Goal: Task Accomplishment & Management: Manage account settings

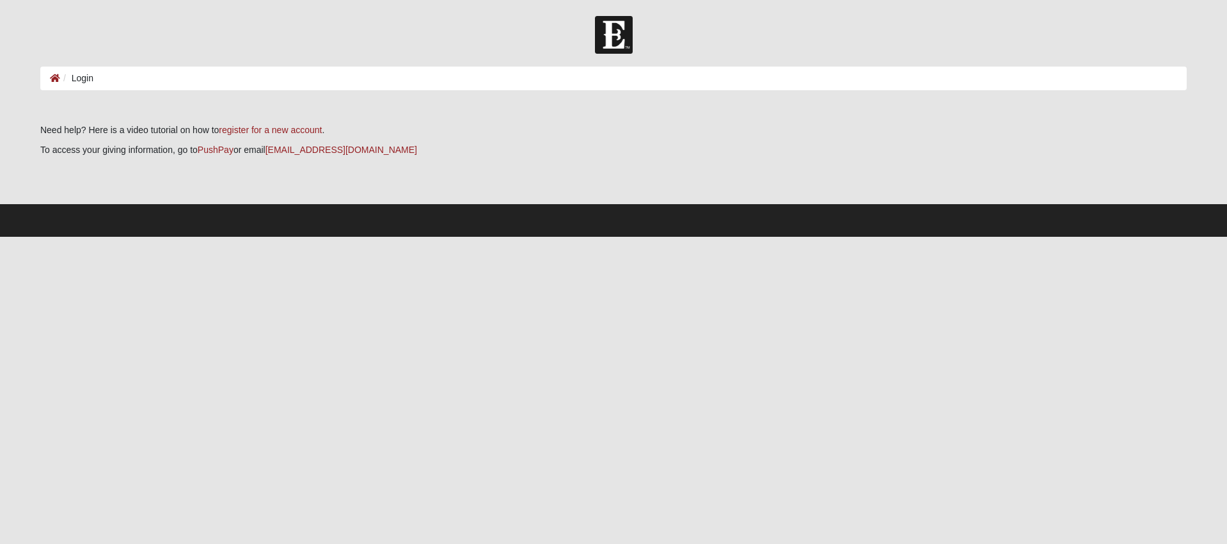
click at [174, 75] on ol "Login" at bounding box center [613, 79] width 1146 height 24
click at [128, 77] on ol "Login" at bounding box center [613, 79] width 1146 height 24
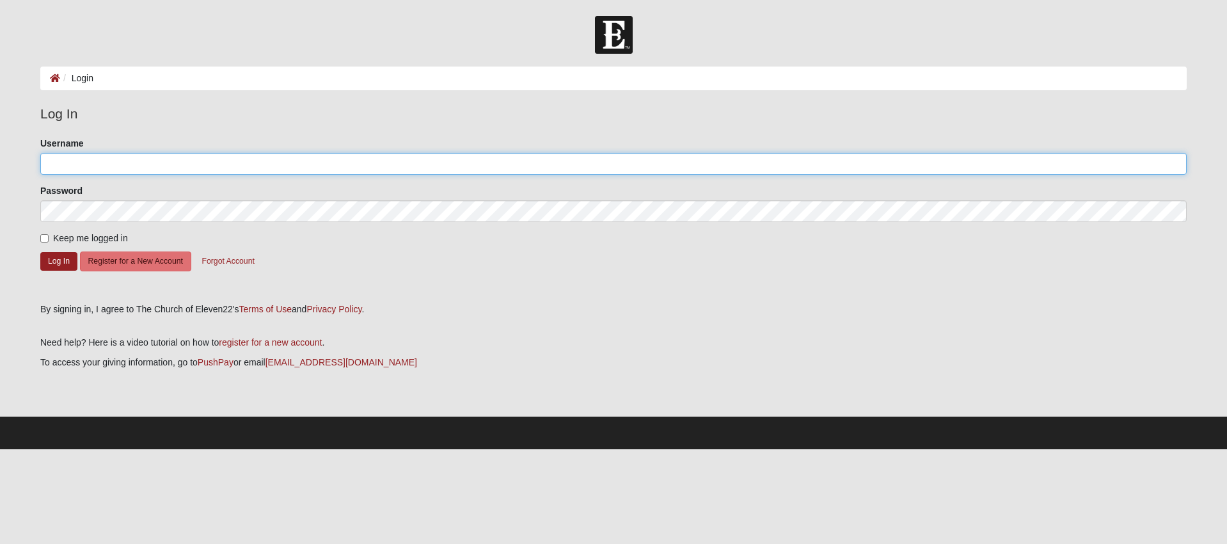
type input "[EMAIL_ADDRESS][DOMAIN_NAME]"
click at [45, 239] on input "Keep me logged in" at bounding box center [44, 238] width 8 height 8
checkbox input "true"
click at [54, 257] on button "Log In" at bounding box center [58, 261] width 37 height 19
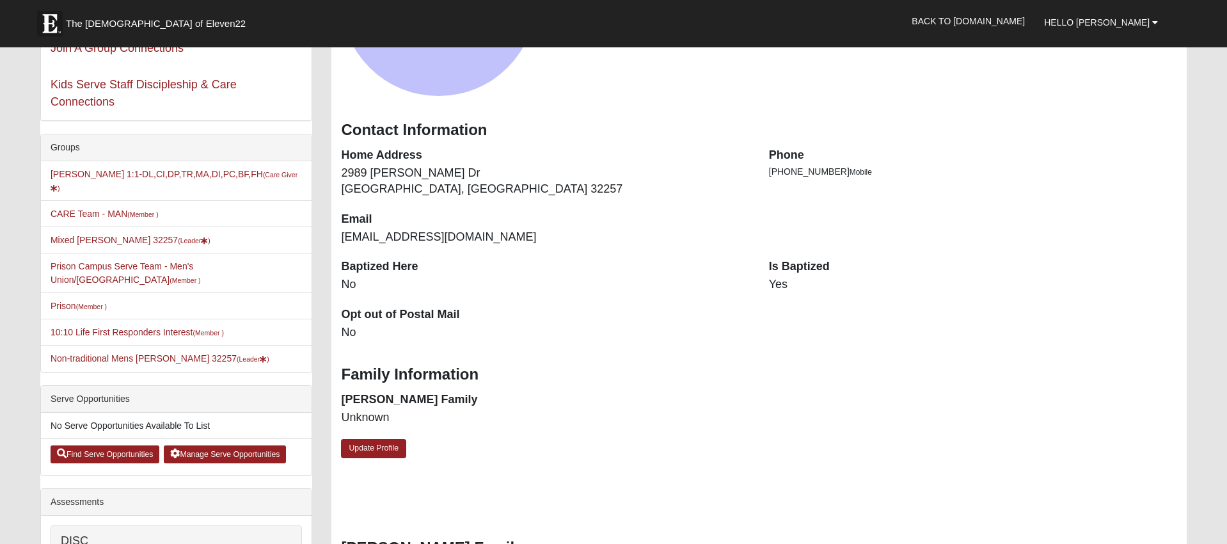
scroll to position [218, 0]
click at [108, 234] on link "Mixed [PERSON_NAME] 32257 (Leader )" at bounding box center [131, 239] width 160 height 10
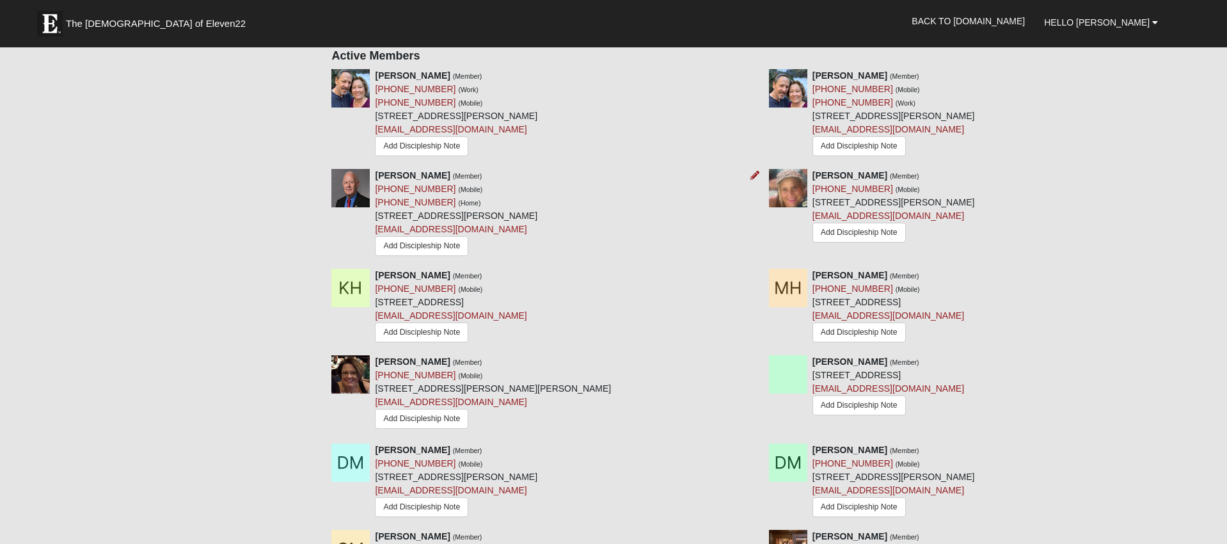
scroll to position [649, 0]
click at [1193, 276] on icon at bounding box center [1191, 273] width 9 height 9
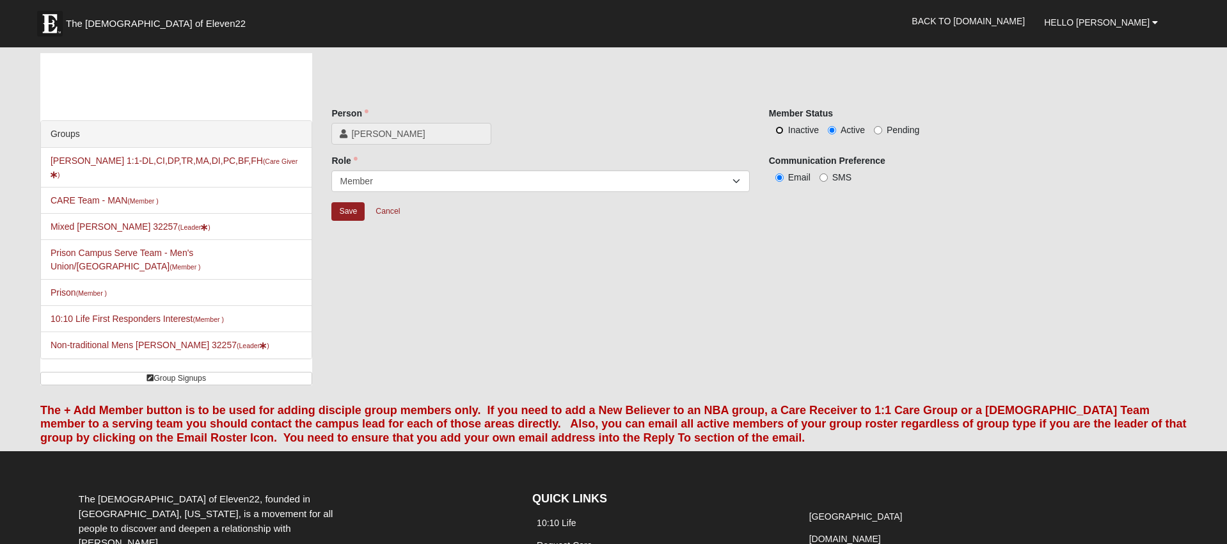
click at [778, 130] on input "Inactive" at bounding box center [779, 130] width 8 height 8
radio input "true"
click at [352, 210] on input "Save" at bounding box center [347, 211] width 33 height 19
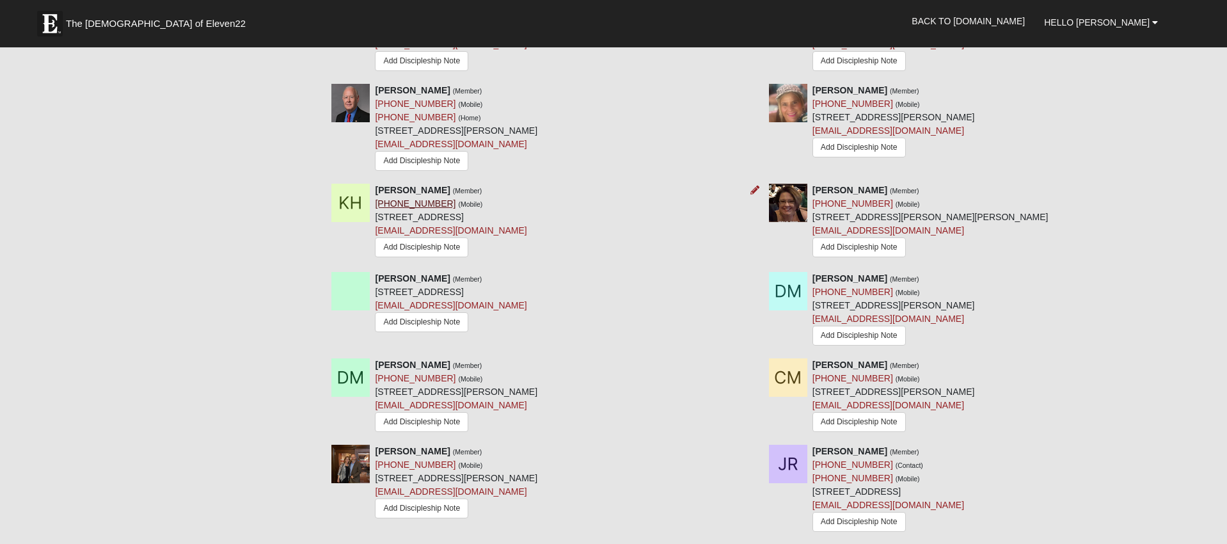
scroll to position [677, 0]
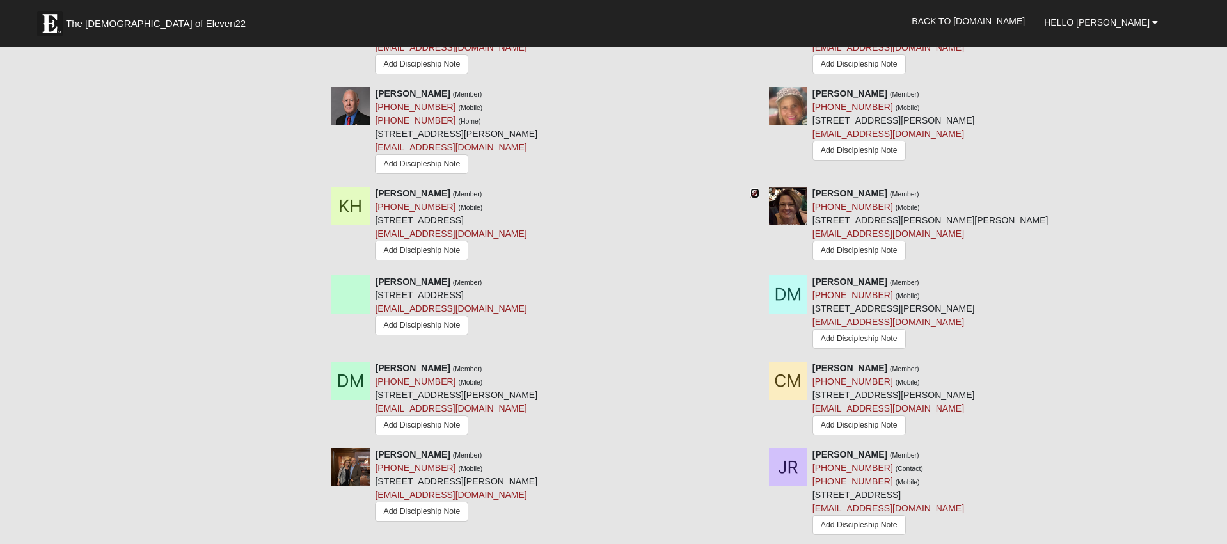
click at [755, 196] on icon at bounding box center [754, 193] width 9 height 9
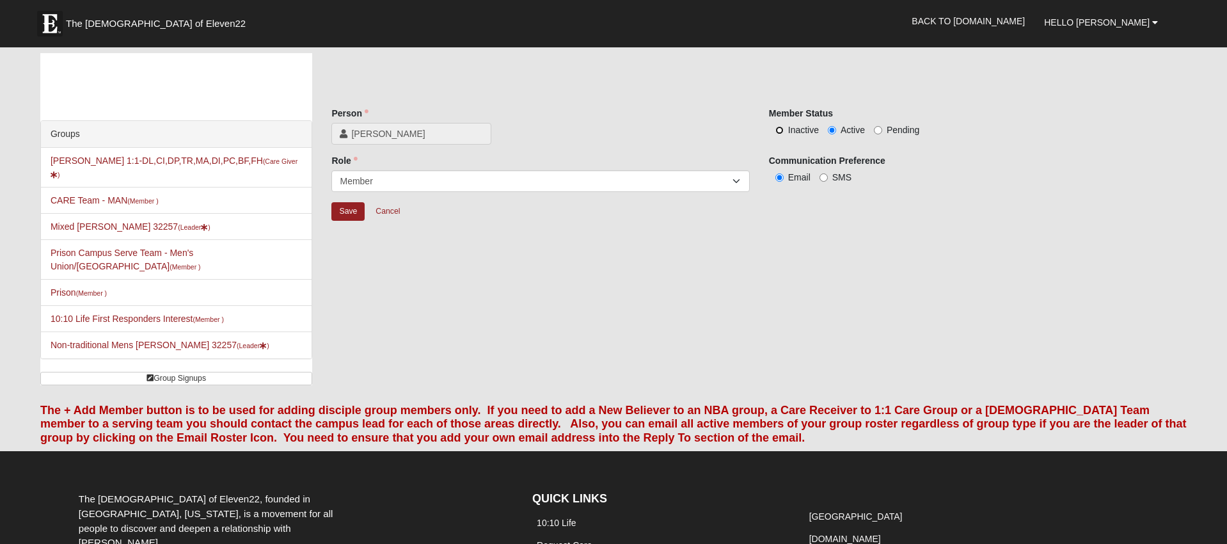
click at [778, 130] on input "Inactive" at bounding box center [779, 130] width 8 height 8
radio input "true"
click at [358, 210] on input "Save" at bounding box center [347, 211] width 33 height 19
